Goal: Transaction & Acquisition: Purchase product/service

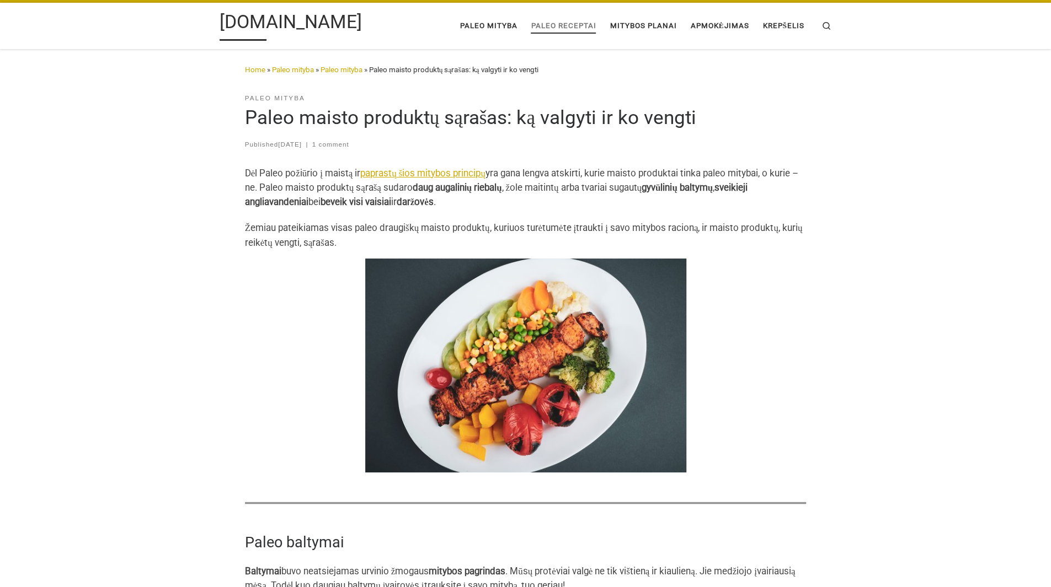
click at [553, 27] on span "Paleo receptai" at bounding box center [563, 25] width 65 height 20
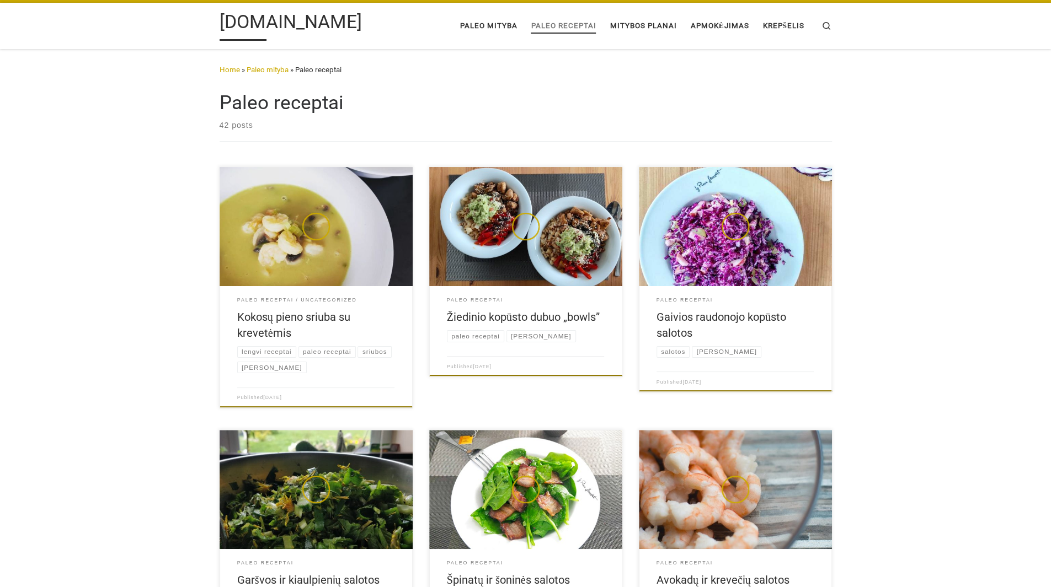
click at [624, 23] on span "Mitybos planai" at bounding box center [642, 25] width 67 height 20
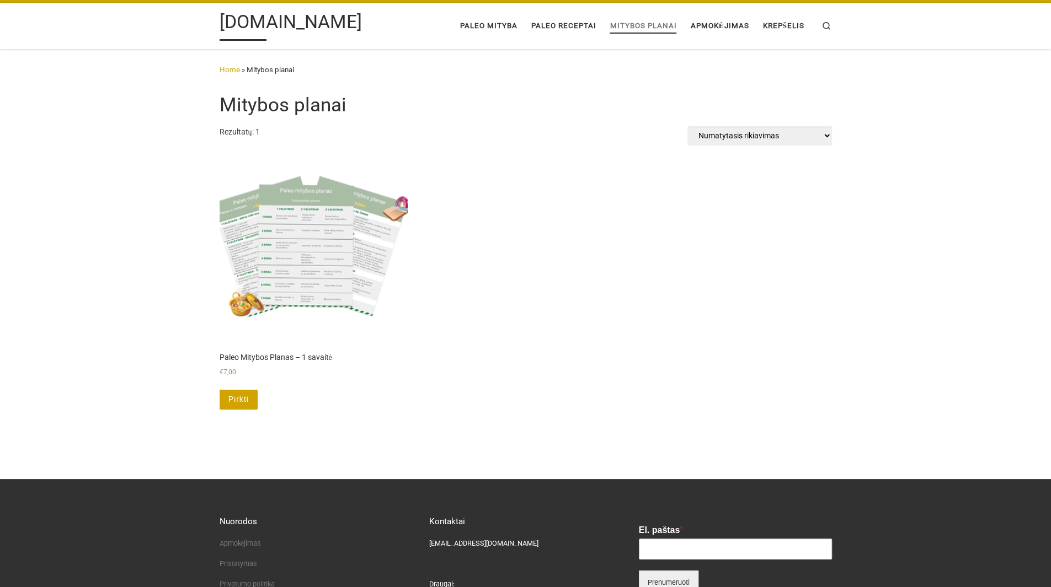
click at [320, 243] on img at bounding box center [313, 247] width 188 height 188
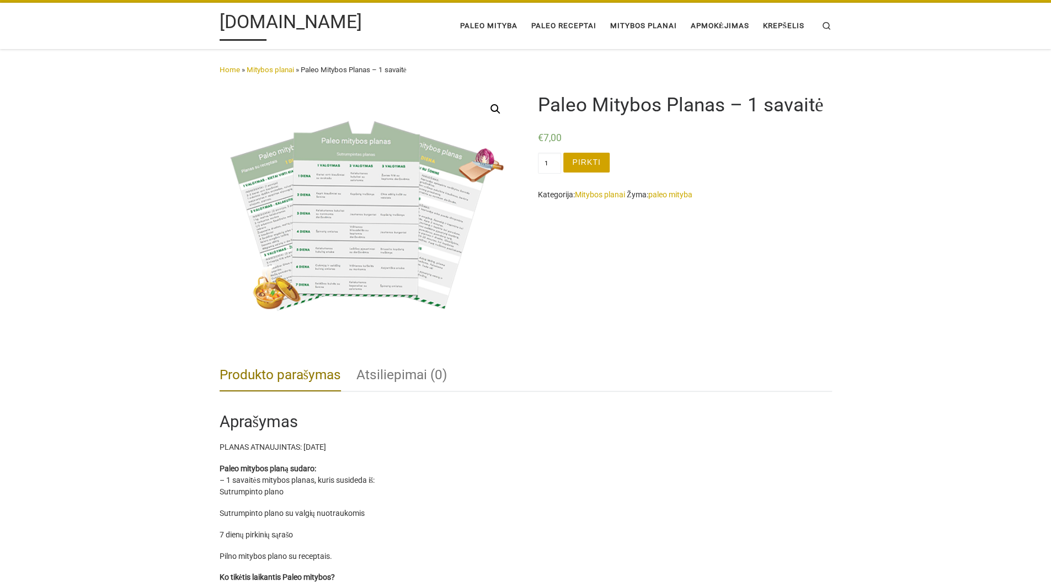
click at [381, 242] on img at bounding box center [366, 216] width 294 height 251
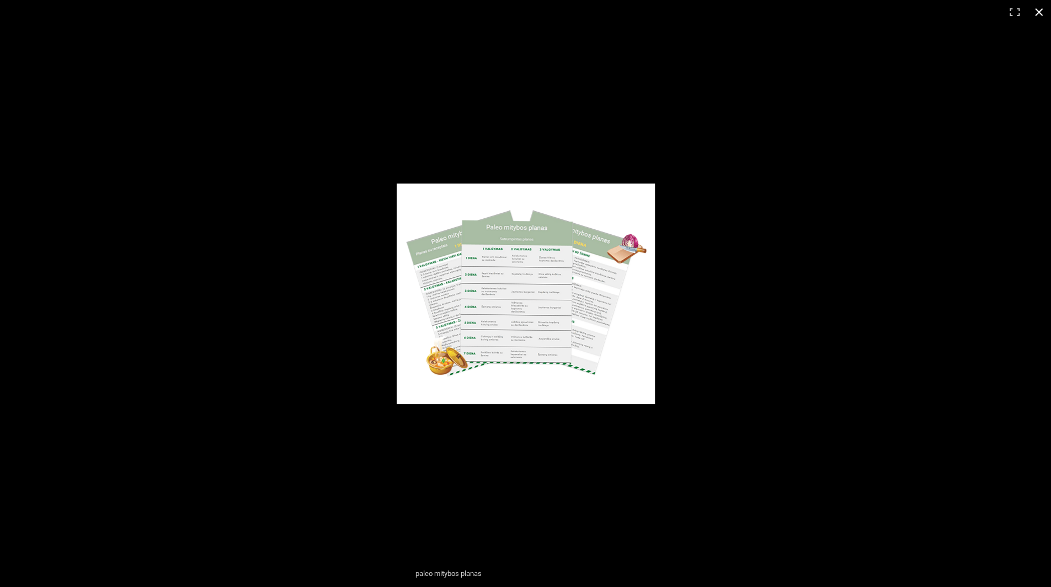
click at [734, 240] on div at bounding box center [612, 304] width 430 height 240
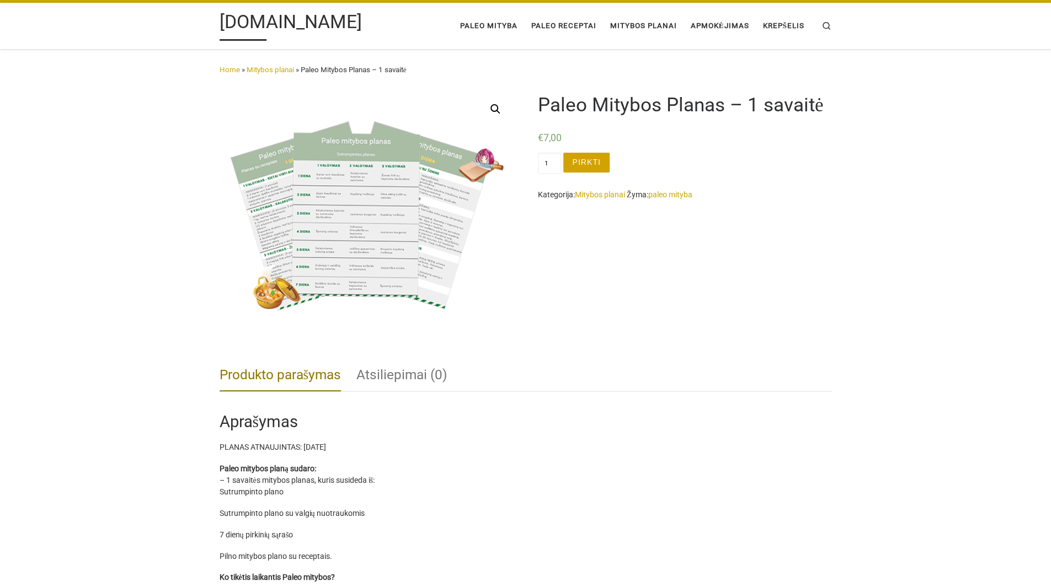
click at [596, 156] on button "Pirkti" at bounding box center [586, 163] width 46 height 20
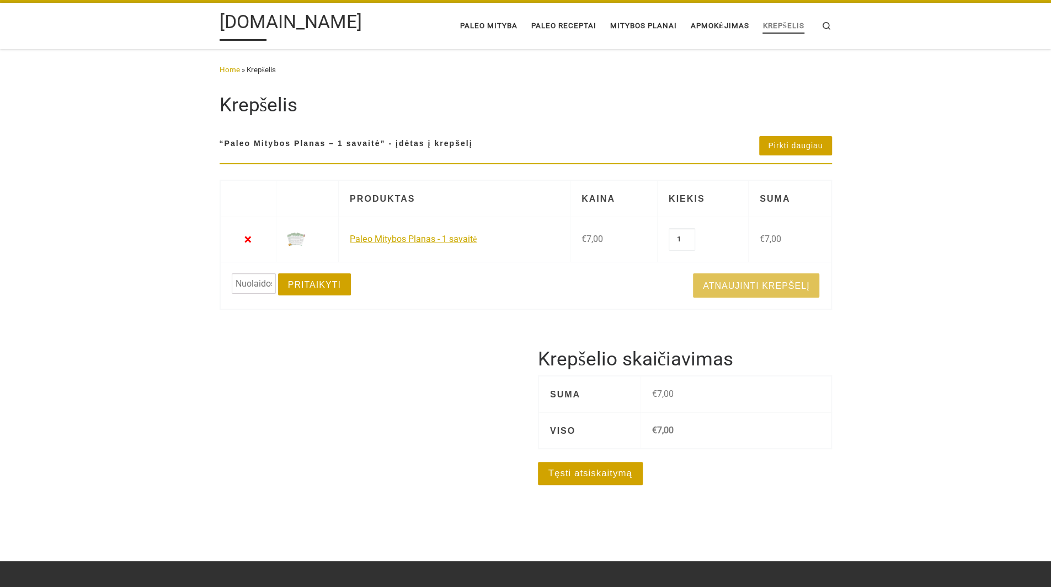
click at [580, 469] on link "Tęsti atsiskaitymą" at bounding box center [590, 473] width 105 height 23
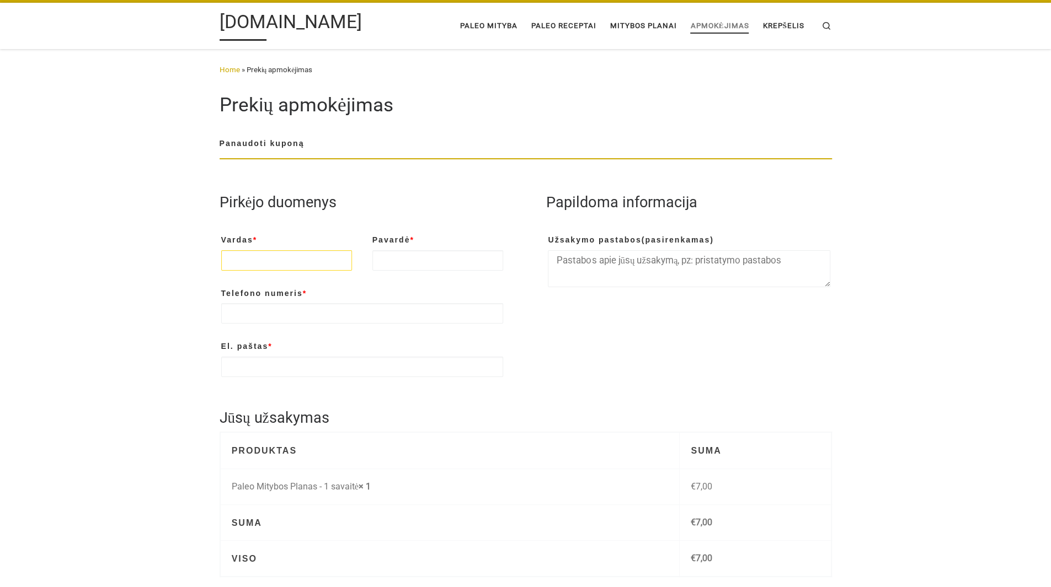
click at [298, 263] on input "Vardas *" at bounding box center [286, 260] width 131 height 20
type input "Tomas"
type input "Macijauskas"
type input "+37068894200"
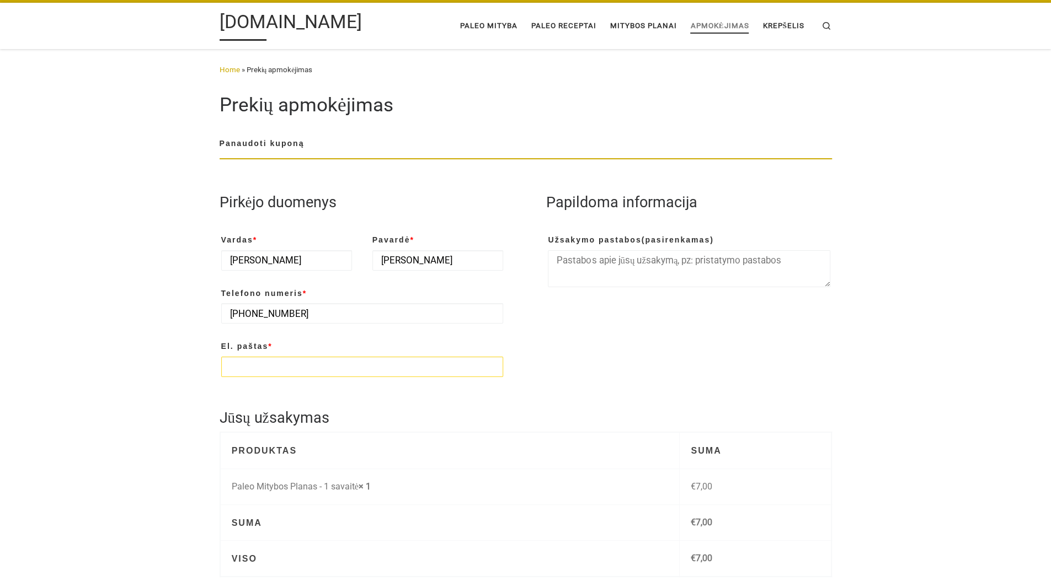
type input "t.macijauskas@gmail.com"
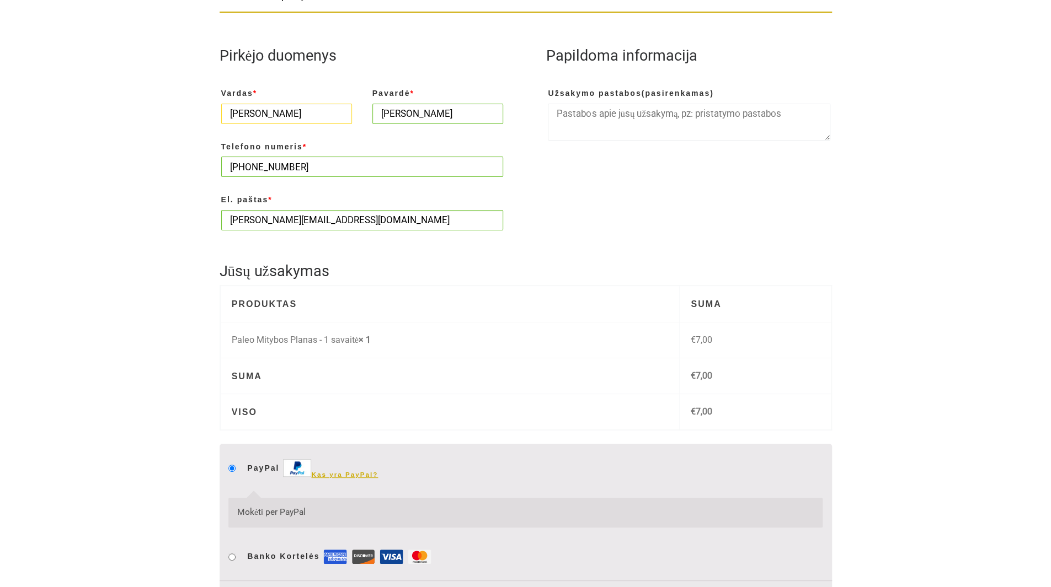
scroll to position [331, 0]
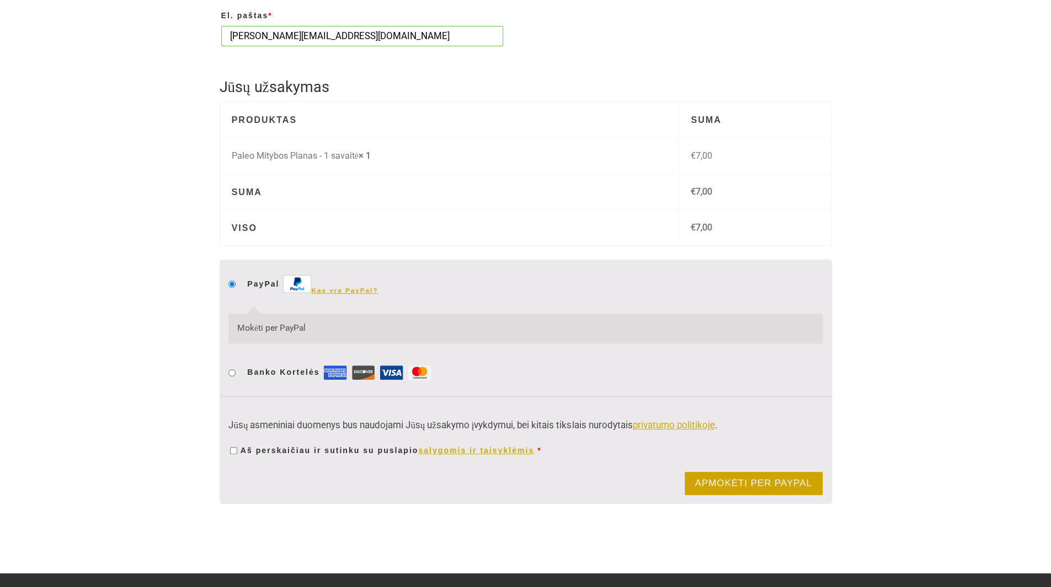
click at [231, 377] on li "Banko Kortelės" at bounding box center [524, 372] width 593 height 30
click at [231, 371] on input "Banko Kortelės" at bounding box center [231, 373] width 7 height 7
radio input "true"
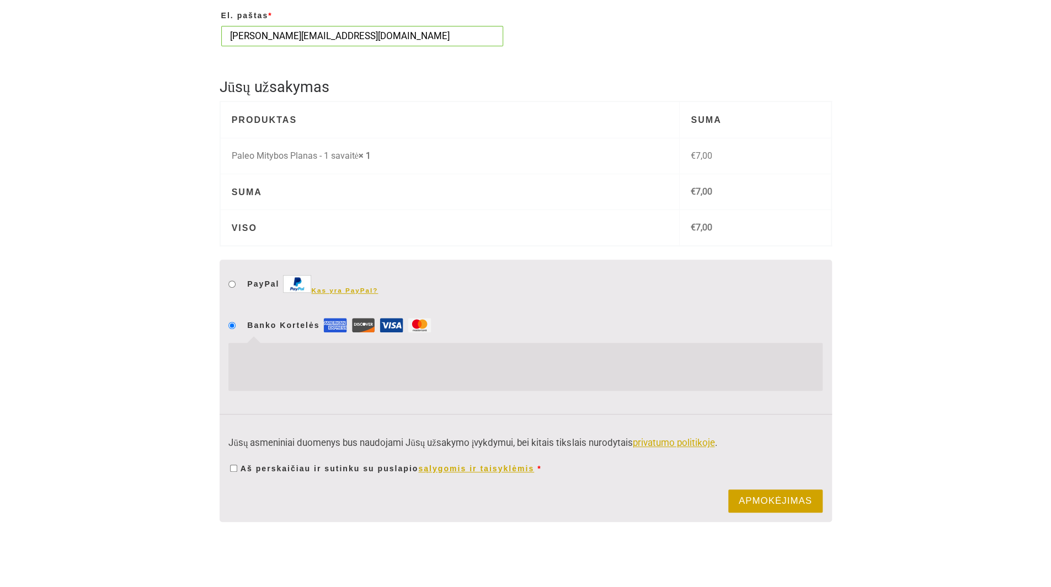
scroll to position [443, 0]
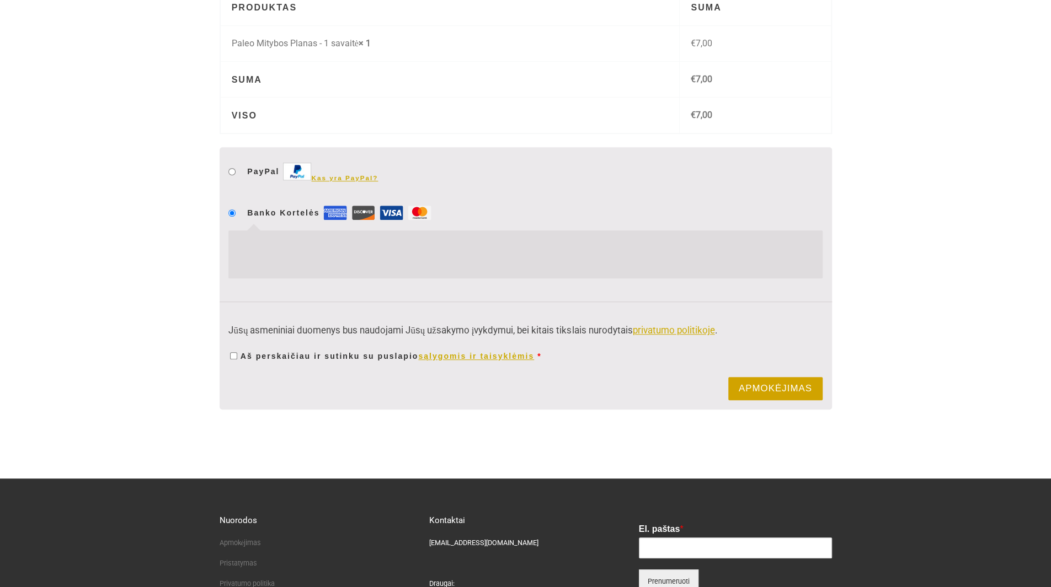
click at [233, 354] on input "Aš perskaičiau ir sutinku su puslapio sąlygomis ir taisyklėmis *" at bounding box center [233, 355] width 7 height 7
checkbox input "true"
click at [785, 384] on button "Apmokėjimas" at bounding box center [775, 388] width 94 height 23
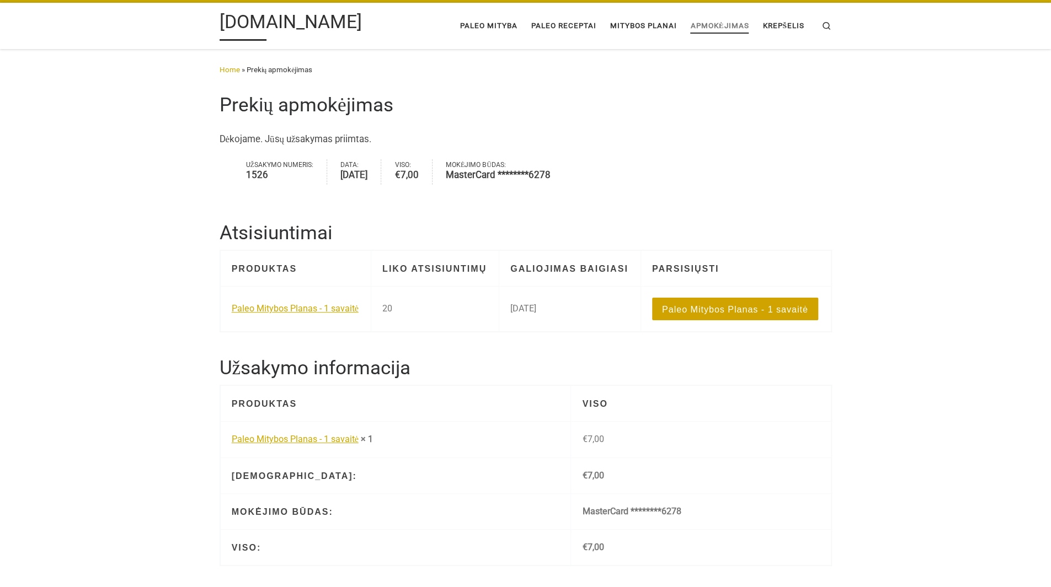
click at [730, 313] on link "Paleo Mitybos Planas - 1 savaitė" at bounding box center [735, 309] width 166 height 22
